Goal: Information Seeking & Learning: Learn about a topic

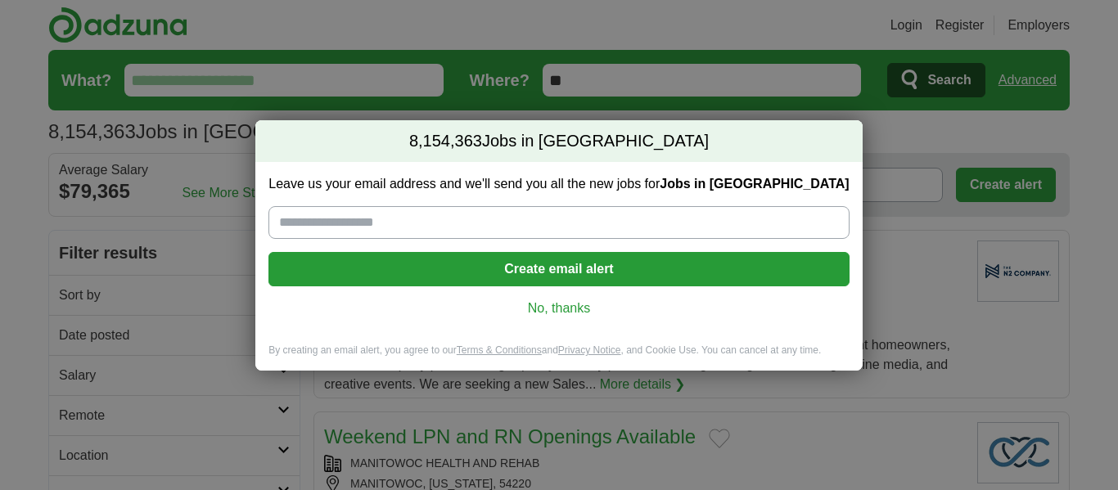
click at [572, 313] on link "No, thanks" at bounding box center [559, 309] width 554 height 18
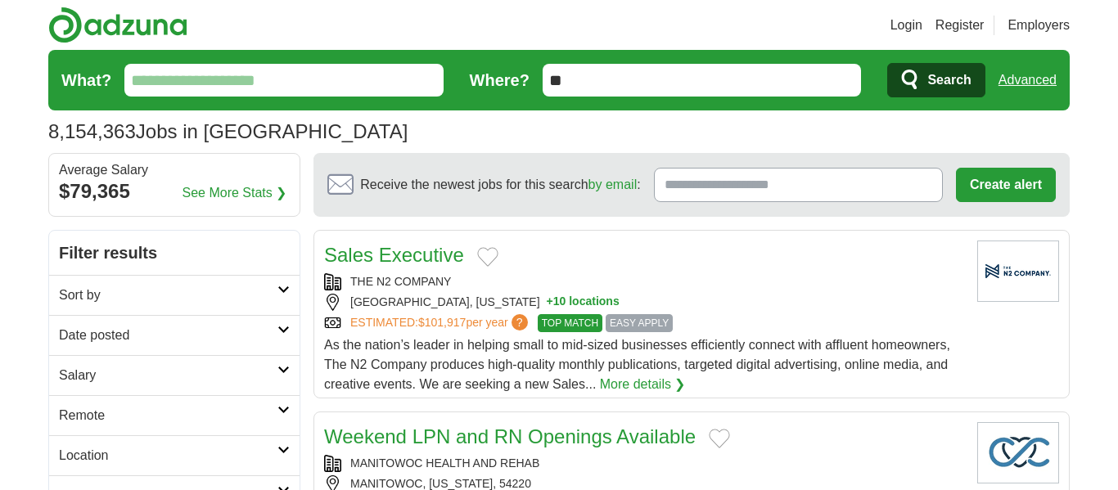
click at [138, 78] on input "What?" at bounding box center [283, 80] width 319 height 33
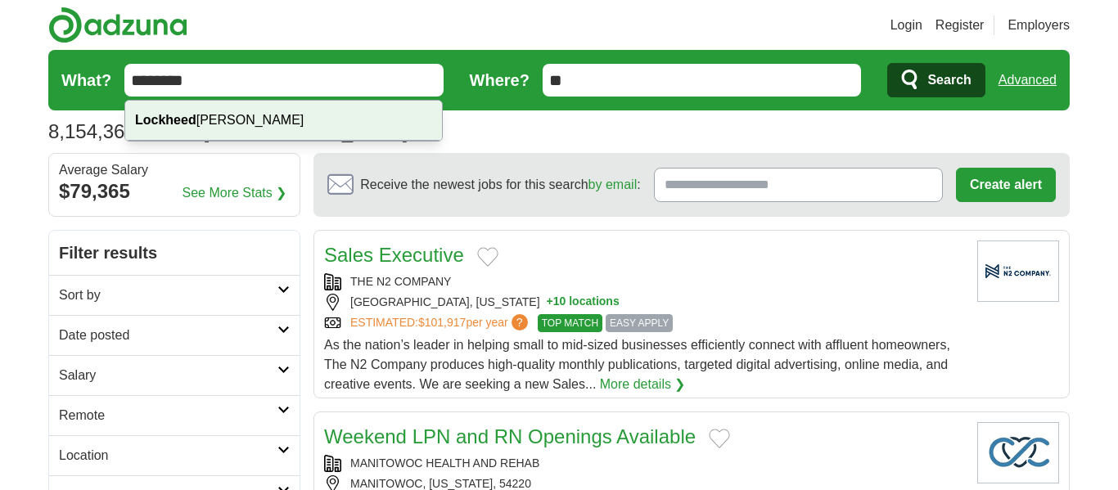
click at [216, 124] on div "Lockheed Martin" at bounding box center [283, 121] width 317 height 40
type input "**********"
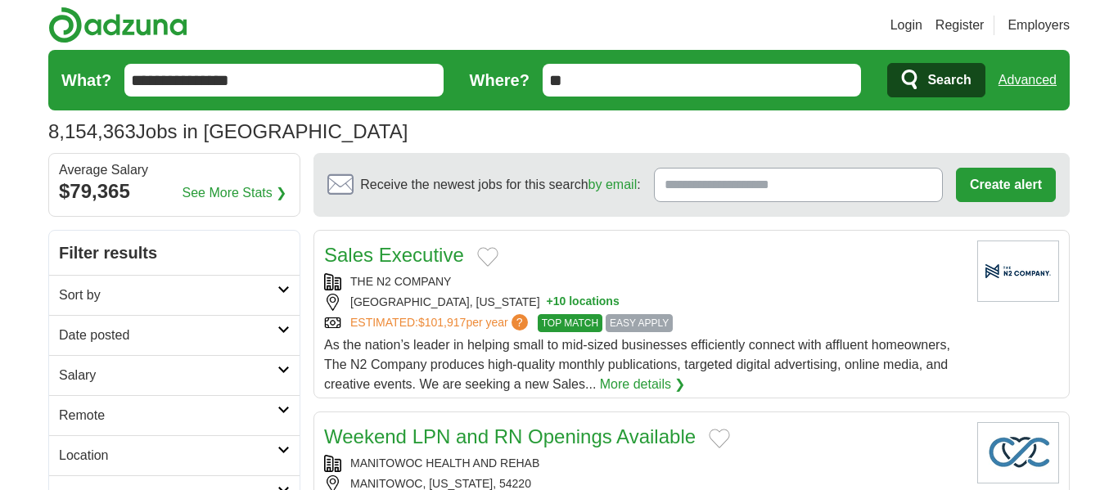
click at [573, 82] on input "**" at bounding box center [702, 80] width 319 height 33
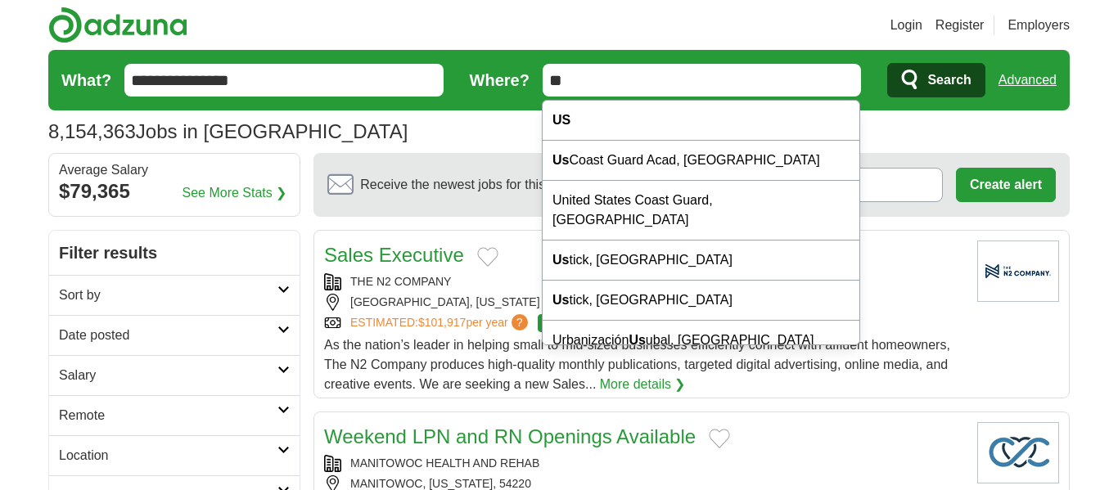
type input "*"
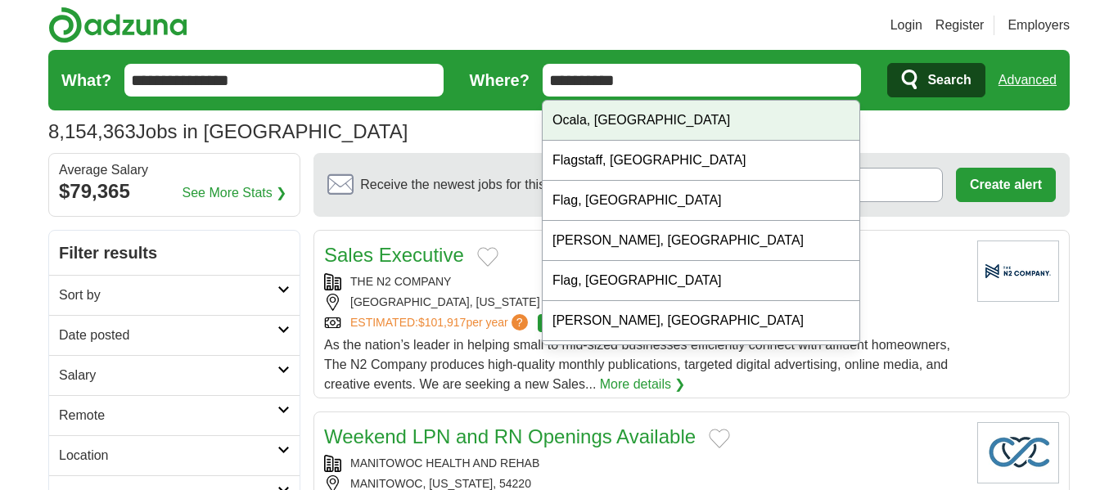
click at [601, 129] on div "Ocala, FL" at bounding box center [701, 121] width 317 height 40
type input "*********"
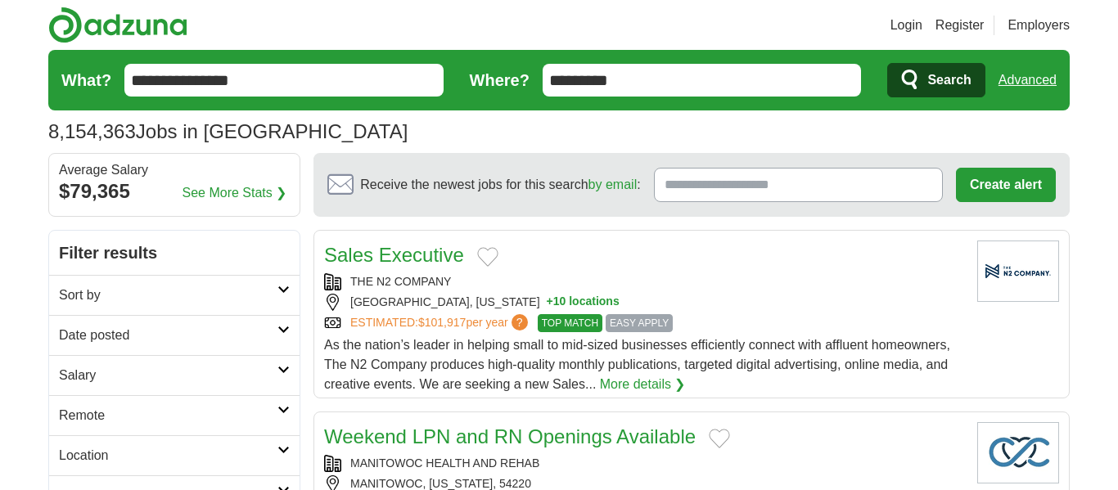
click at [938, 87] on span "Search" at bounding box center [949, 80] width 43 height 33
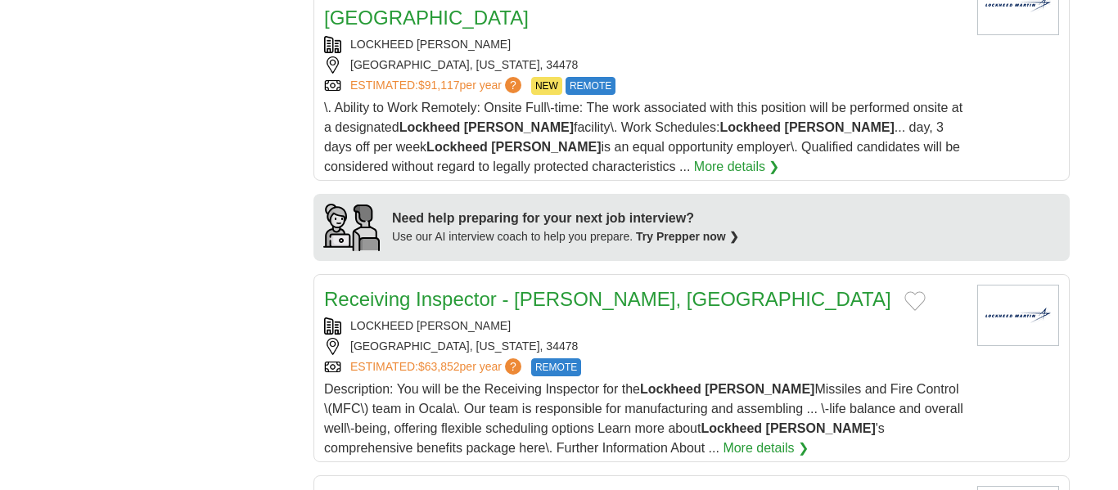
scroll to position [1392, 0]
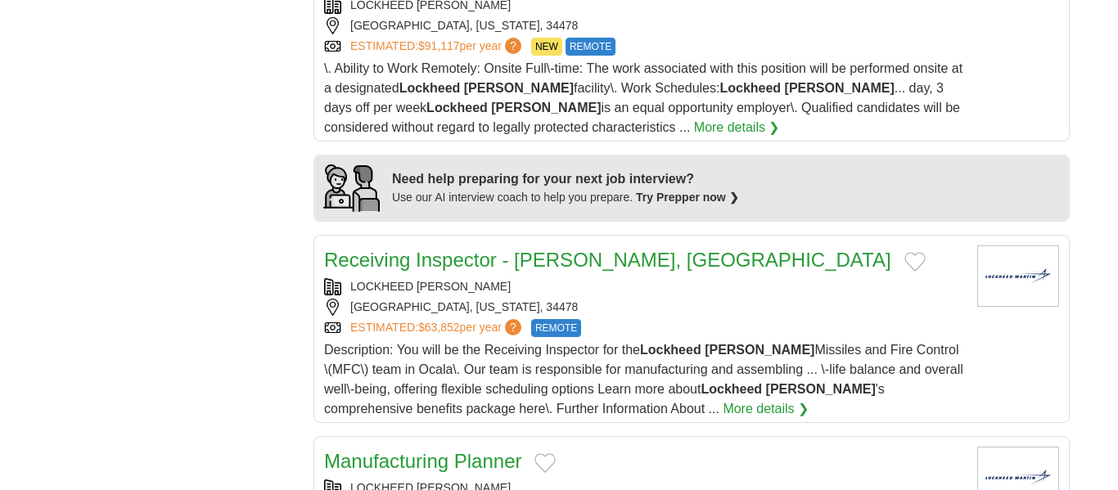
click at [938, 155] on section "Illustration of interview Need help preparing for your next job interview? Use …" at bounding box center [692, 188] width 756 height 67
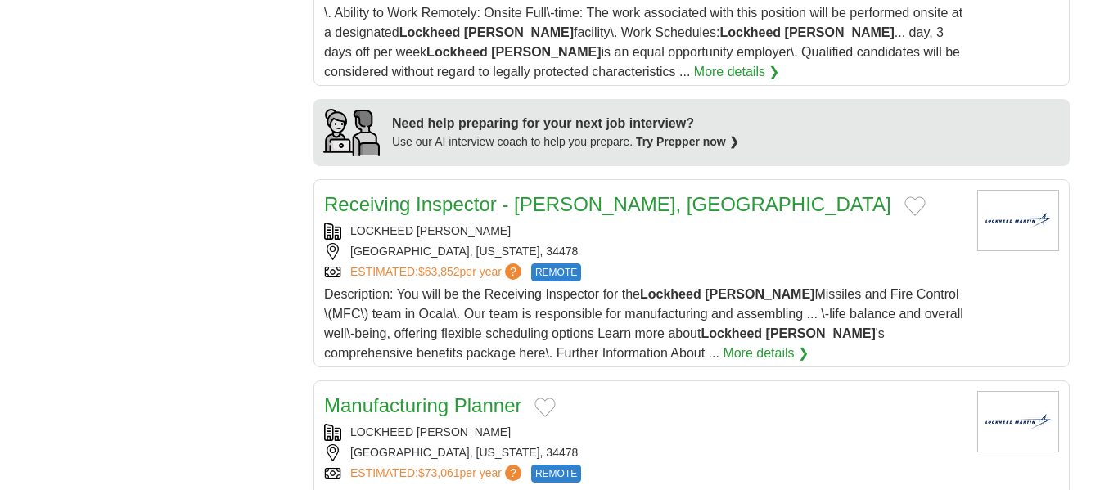
scroll to position [1452, 0]
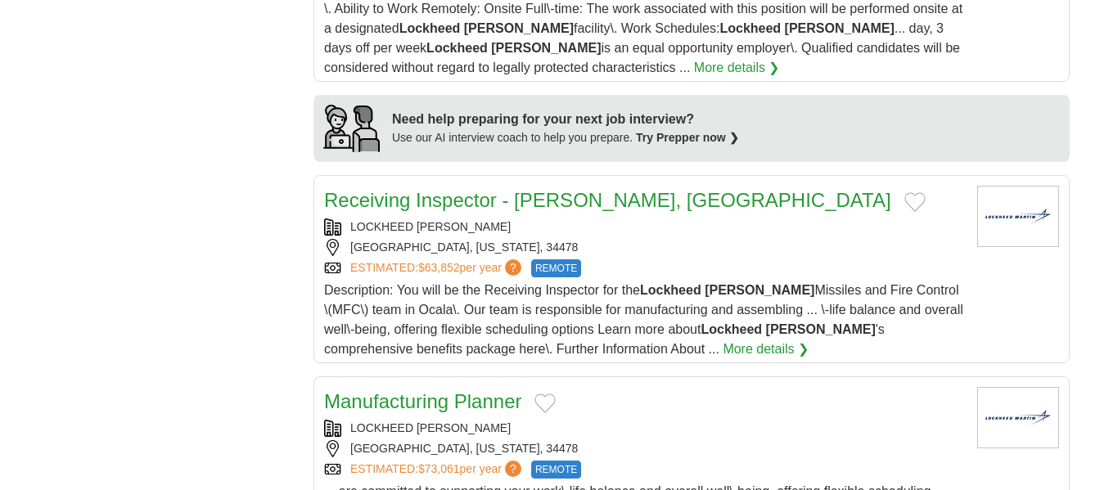
click at [723, 340] on link "More details ❯" at bounding box center [766, 350] width 86 height 20
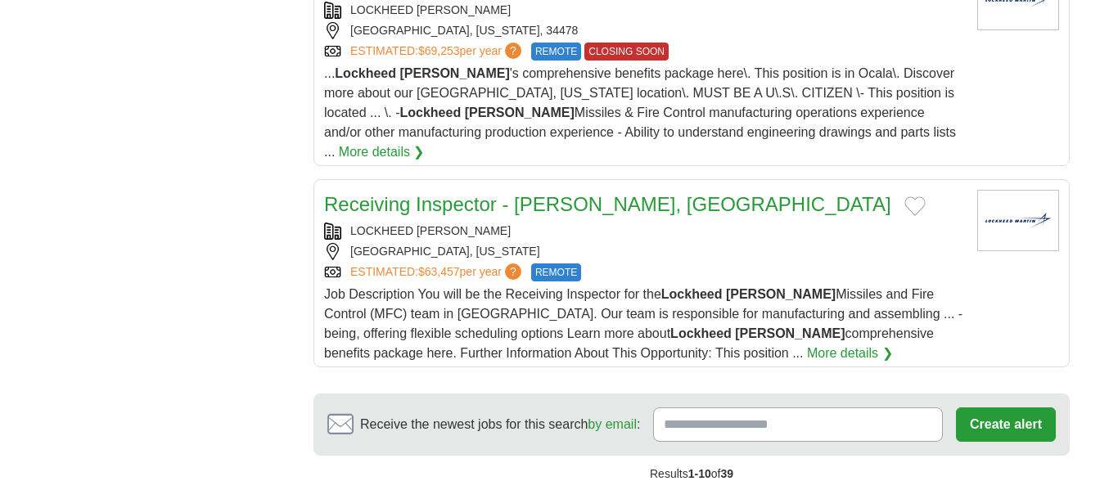
scroll to position [2096, 0]
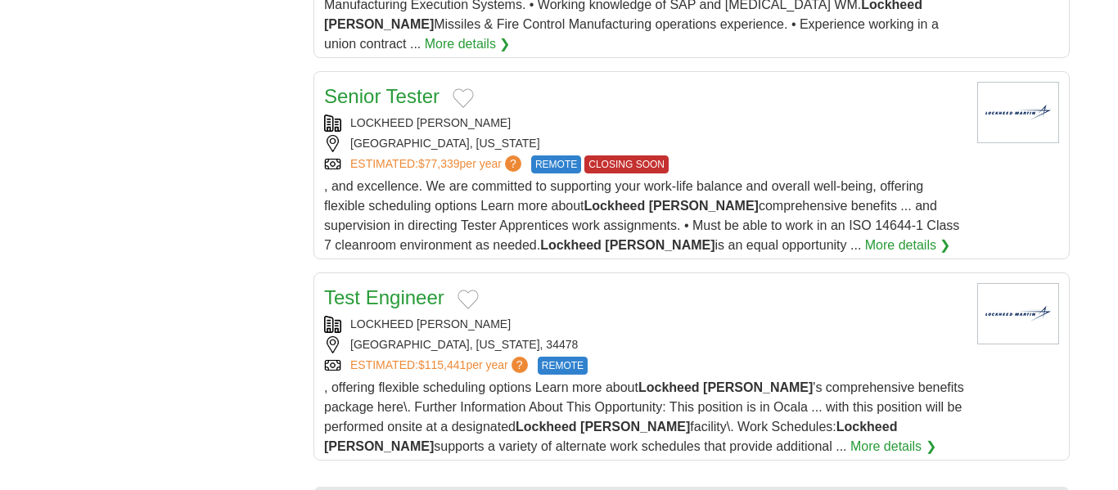
scroll to position [2113, 0]
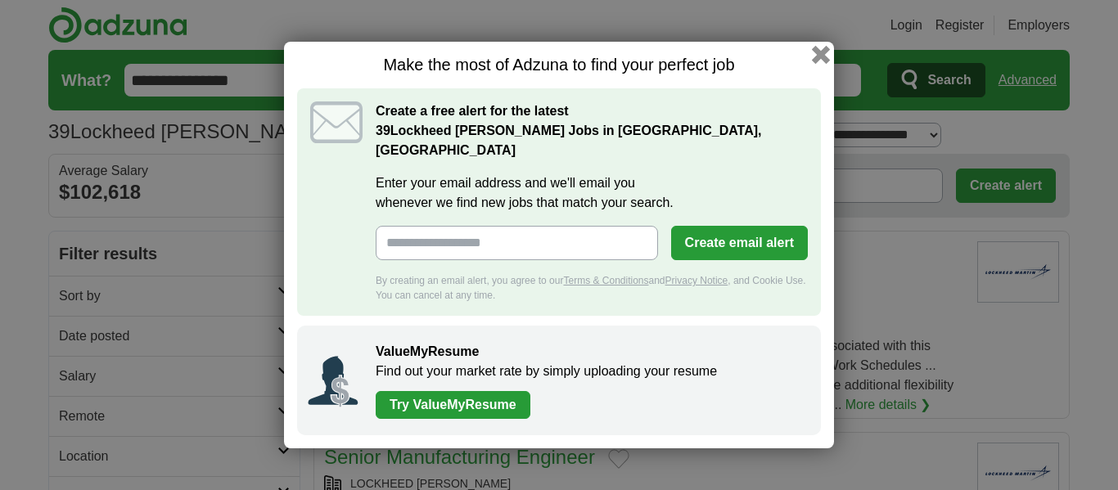
click at [816, 64] on button "button" at bounding box center [821, 55] width 18 height 18
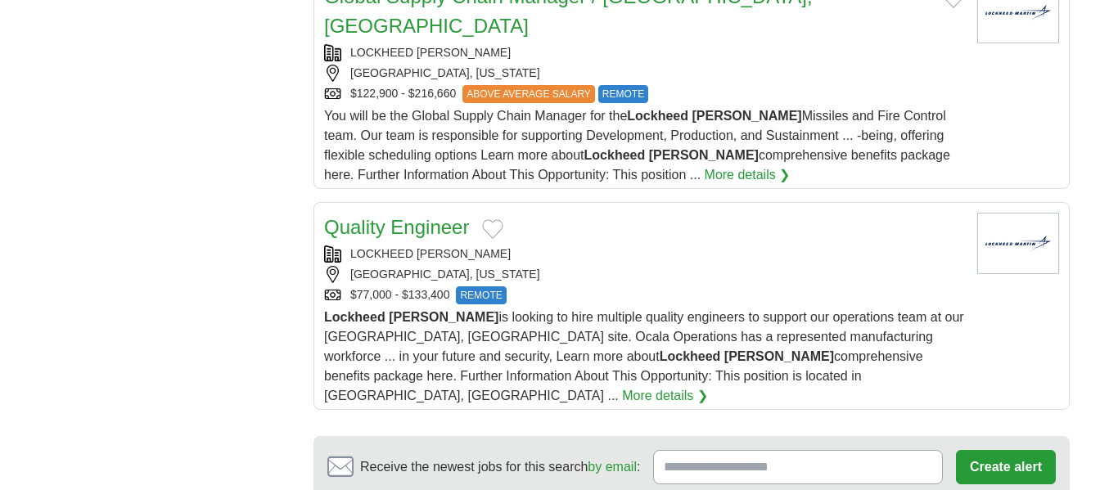
scroll to position [2139, 0]
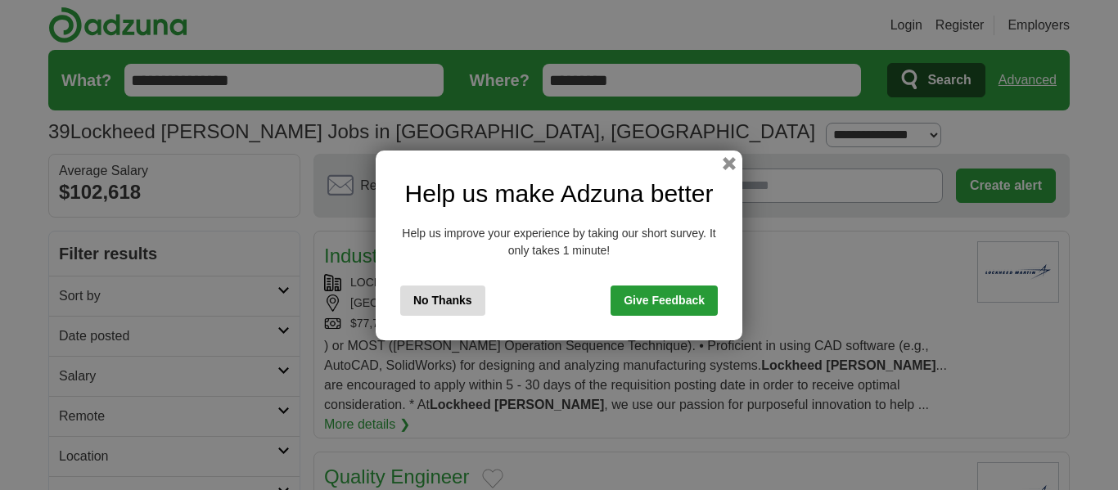
click at [465, 305] on button "No Thanks" at bounding box center [442, 301] width 85 height 30
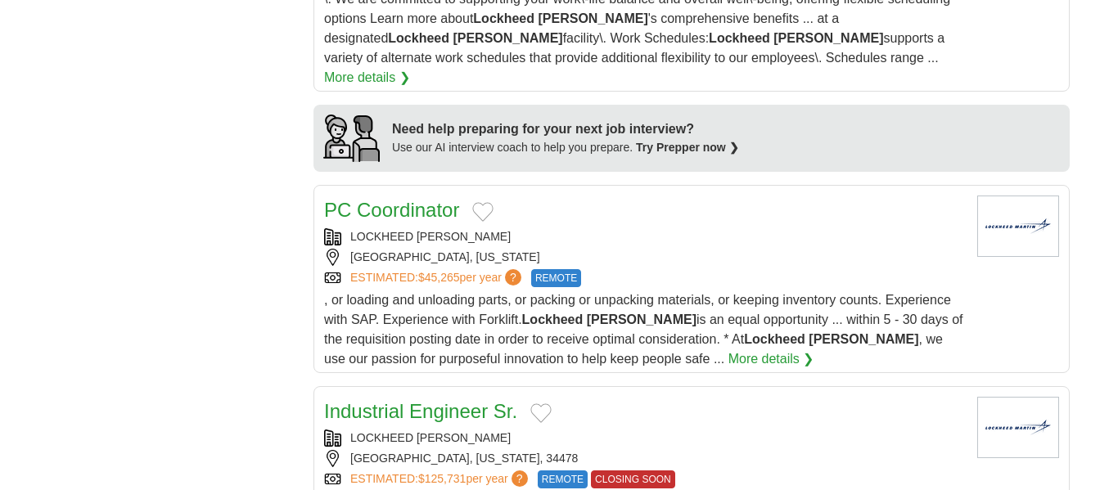
scroll to position [1523, 0]
